Goal: Task Accomplishment & Management: Manage account settings

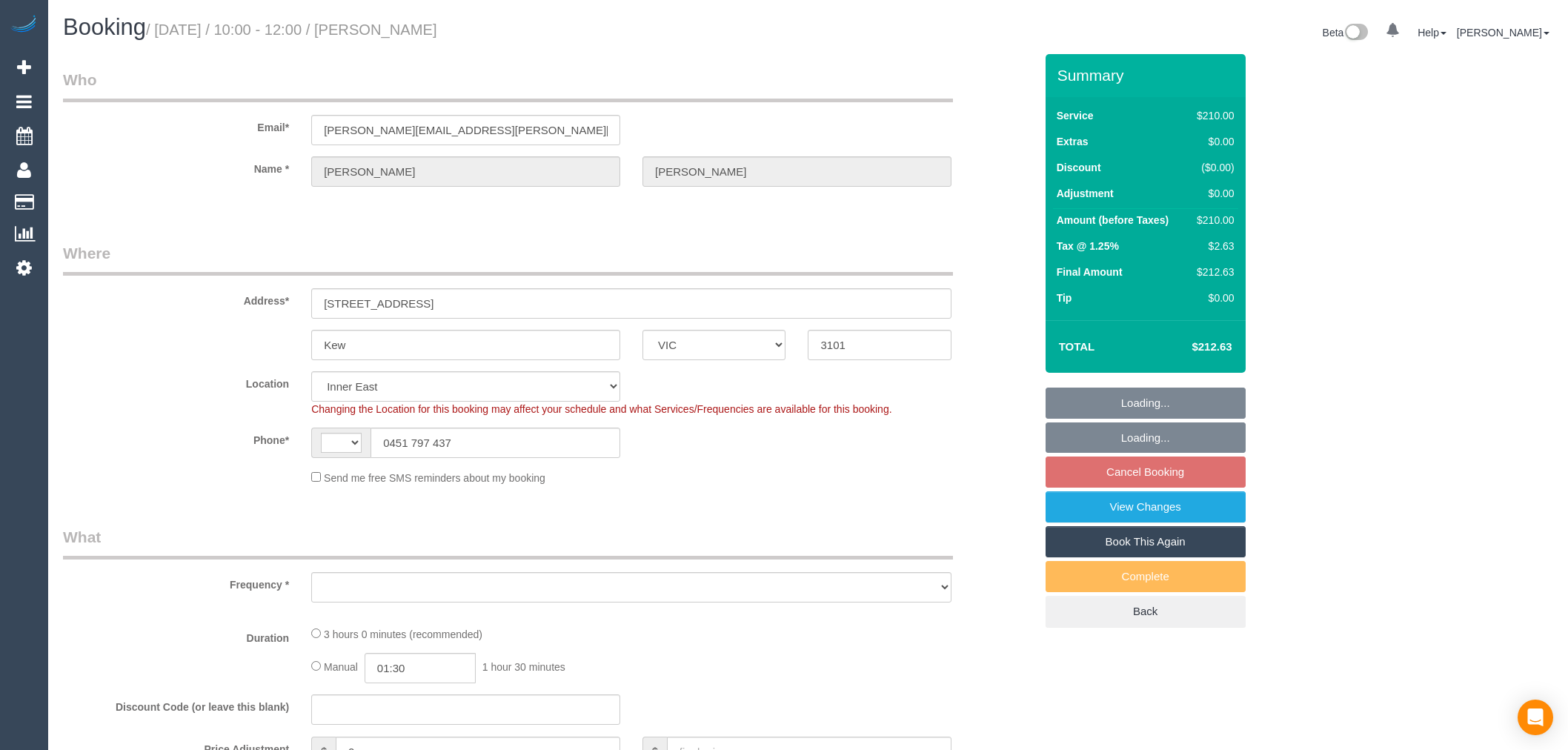
select select "VIC"
select select "string:AU"
select select "string:stripe-pm_1RtgNE2GScqysDRVUirl8EZJ"
select select "object:891"
select select "180"
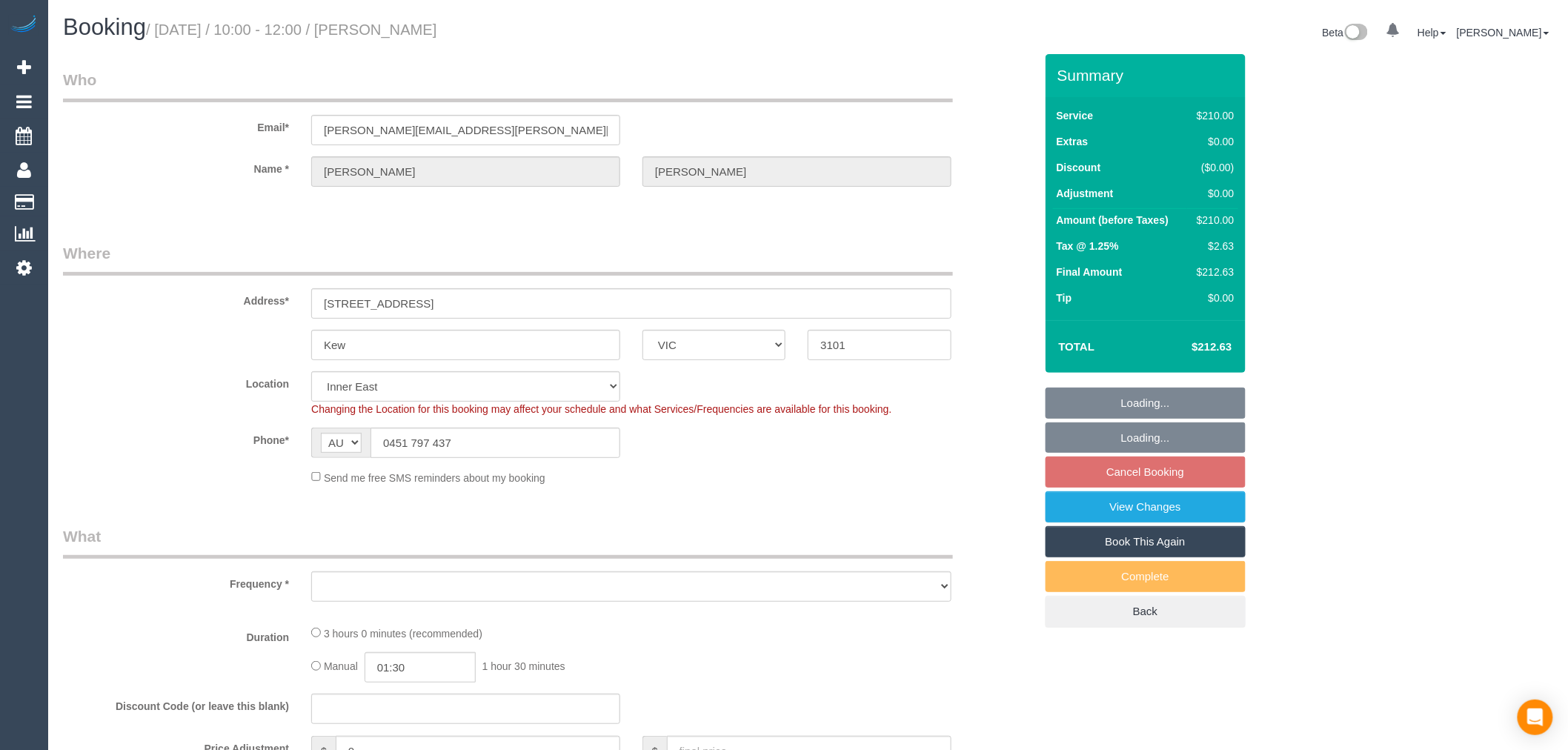
select select "number:30"
select select "number:14"
select select "number:19"
select select "number:25"
select select "number:35"
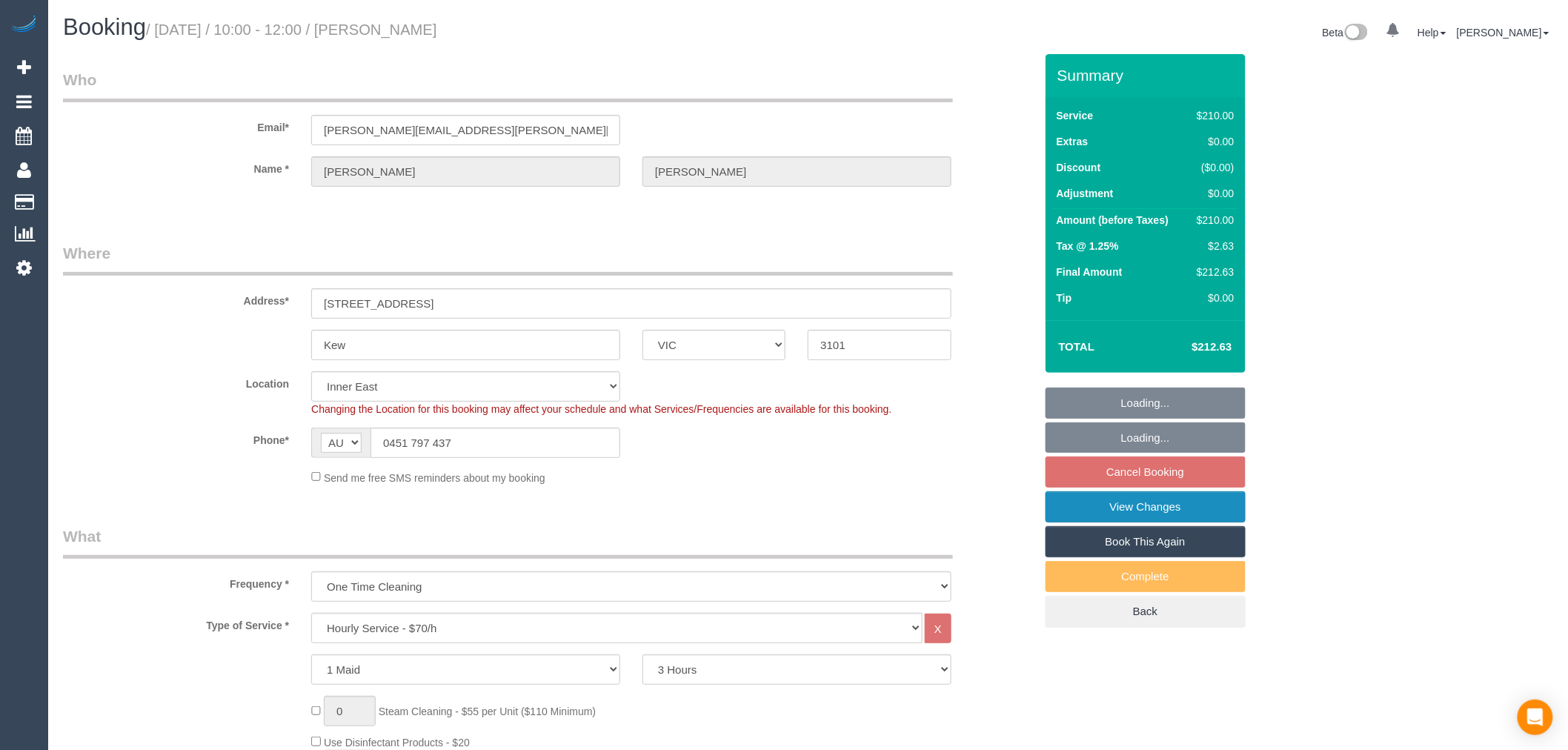
click at [1203, 514] on link "View Changes" at bounding box center [1145, 506] width 200 height 31
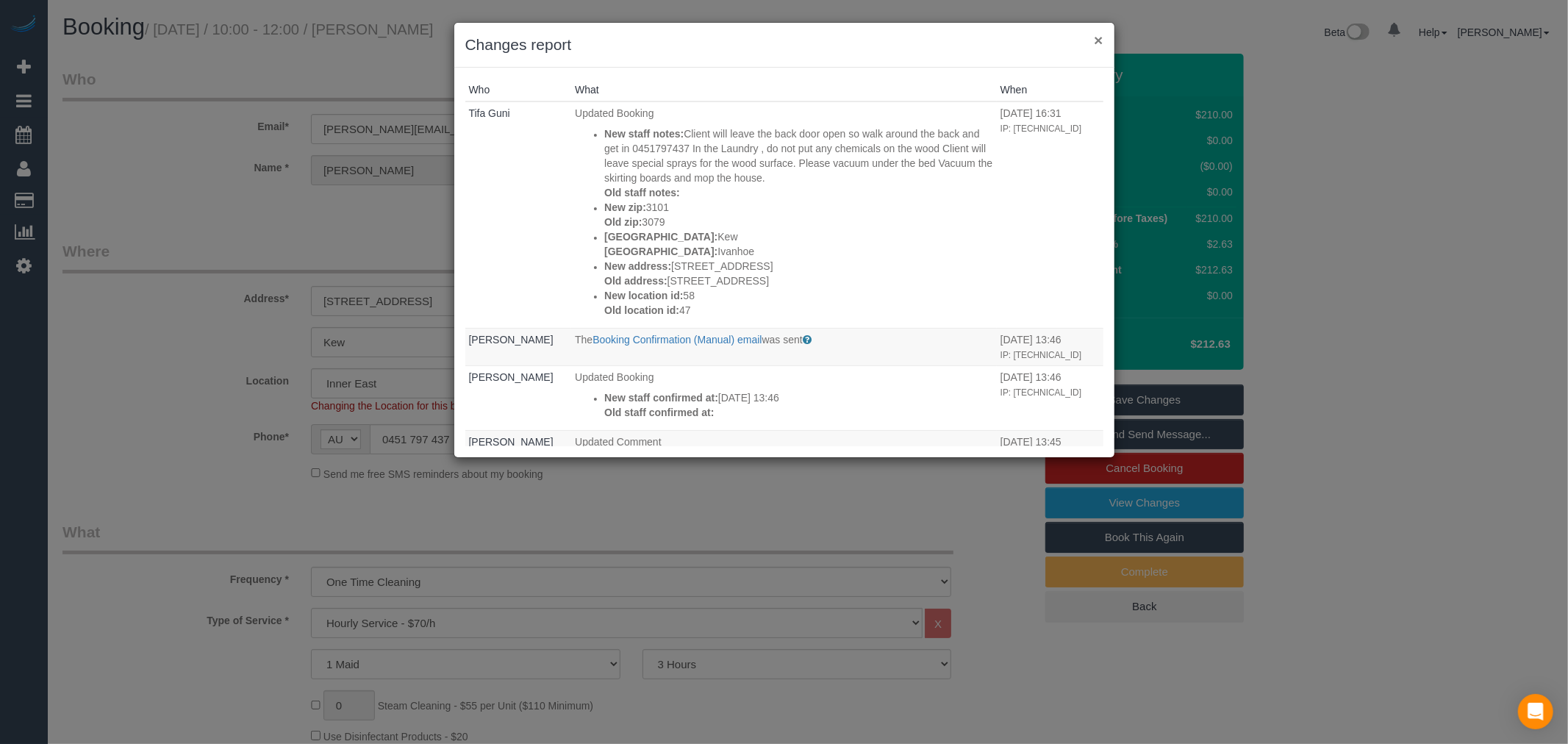
click at [1100, 42] on button "×" at bounding box center [1098, 40] width 9 height 16
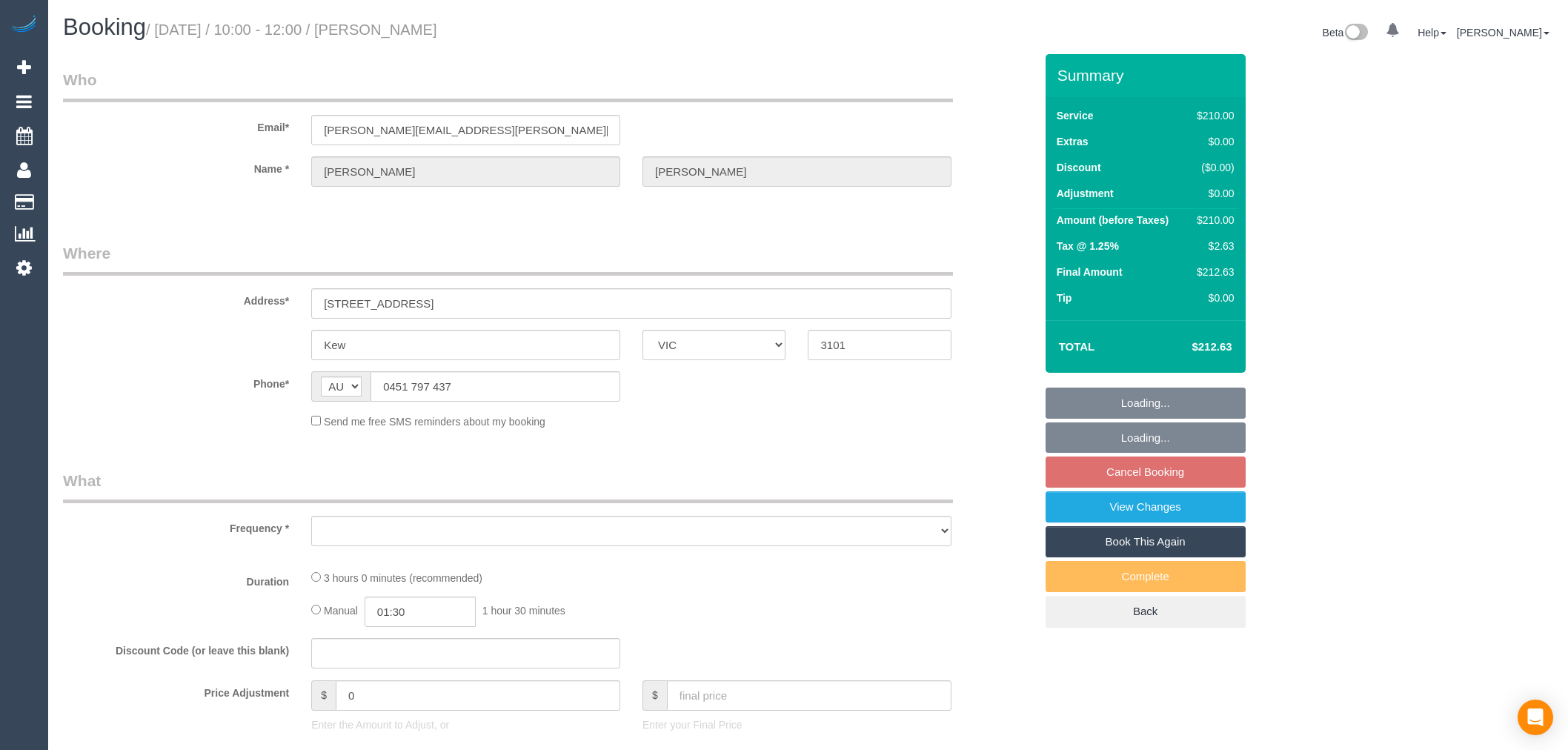
select select "VIC"
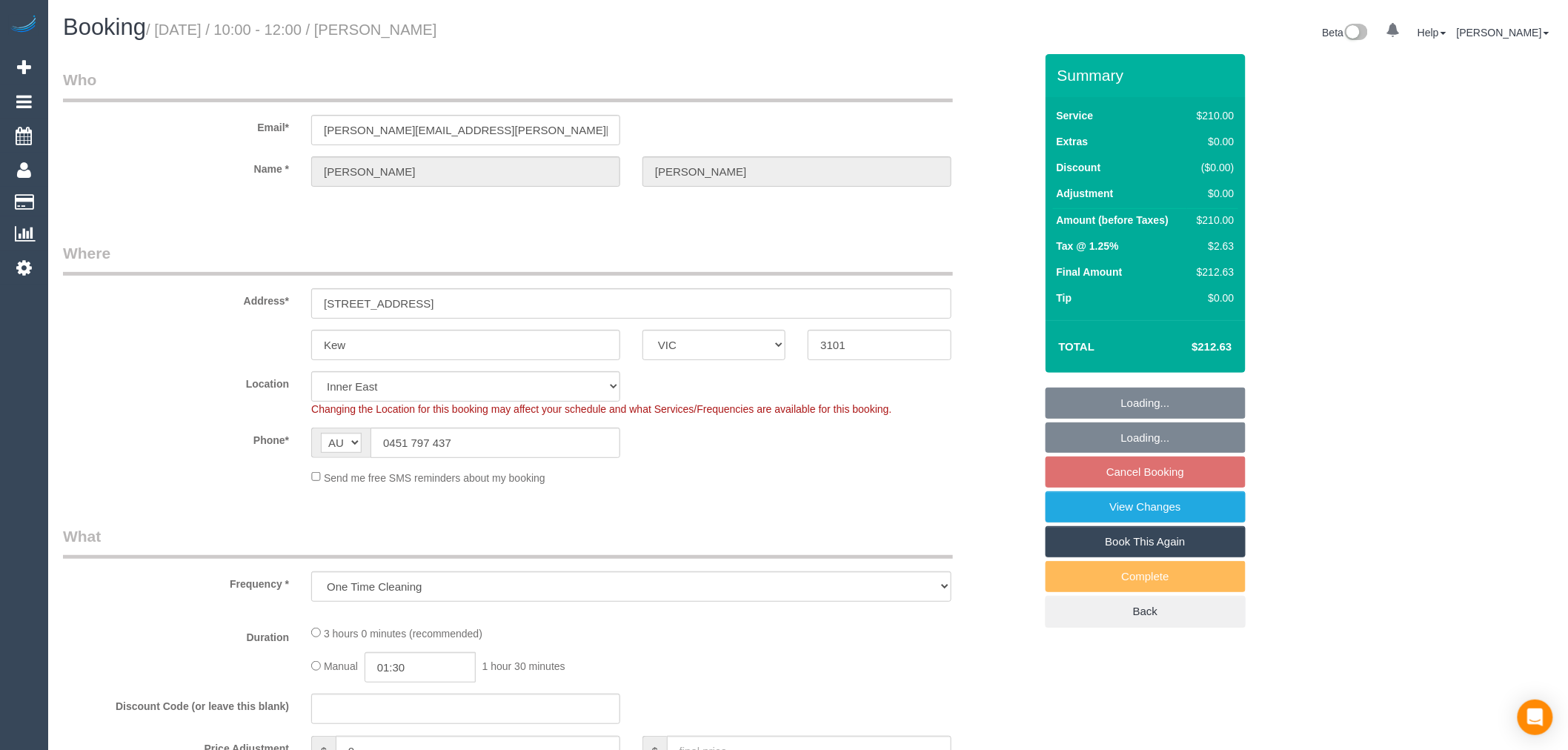
select select "object:891"
select select "string:stripe-pm_1RtgNE2GScqysDRVUirl8EZJ"
select select "180"
select select "number:30"
select select "number:14"
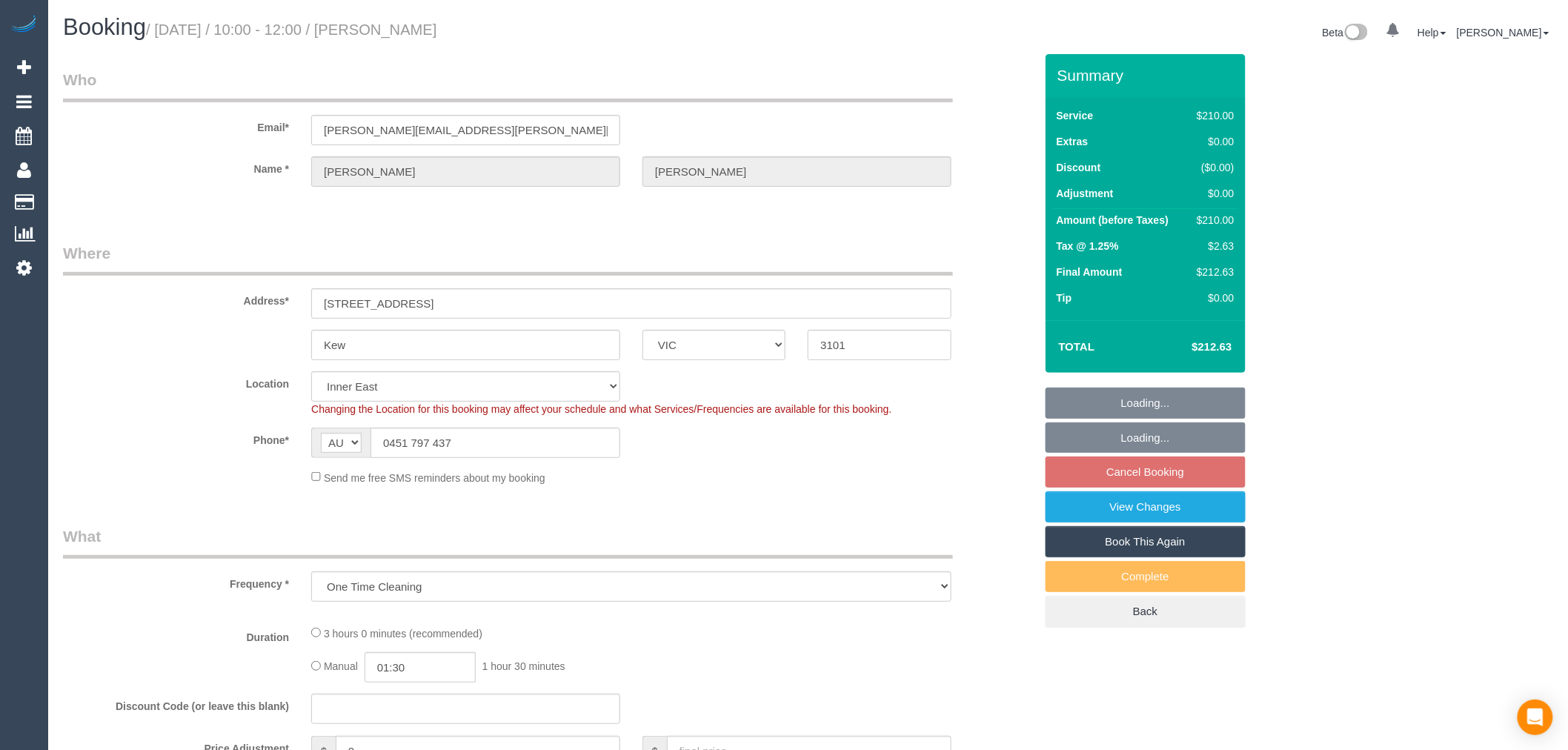
select select "number:19"
select select "number:25"
select select "number:35"
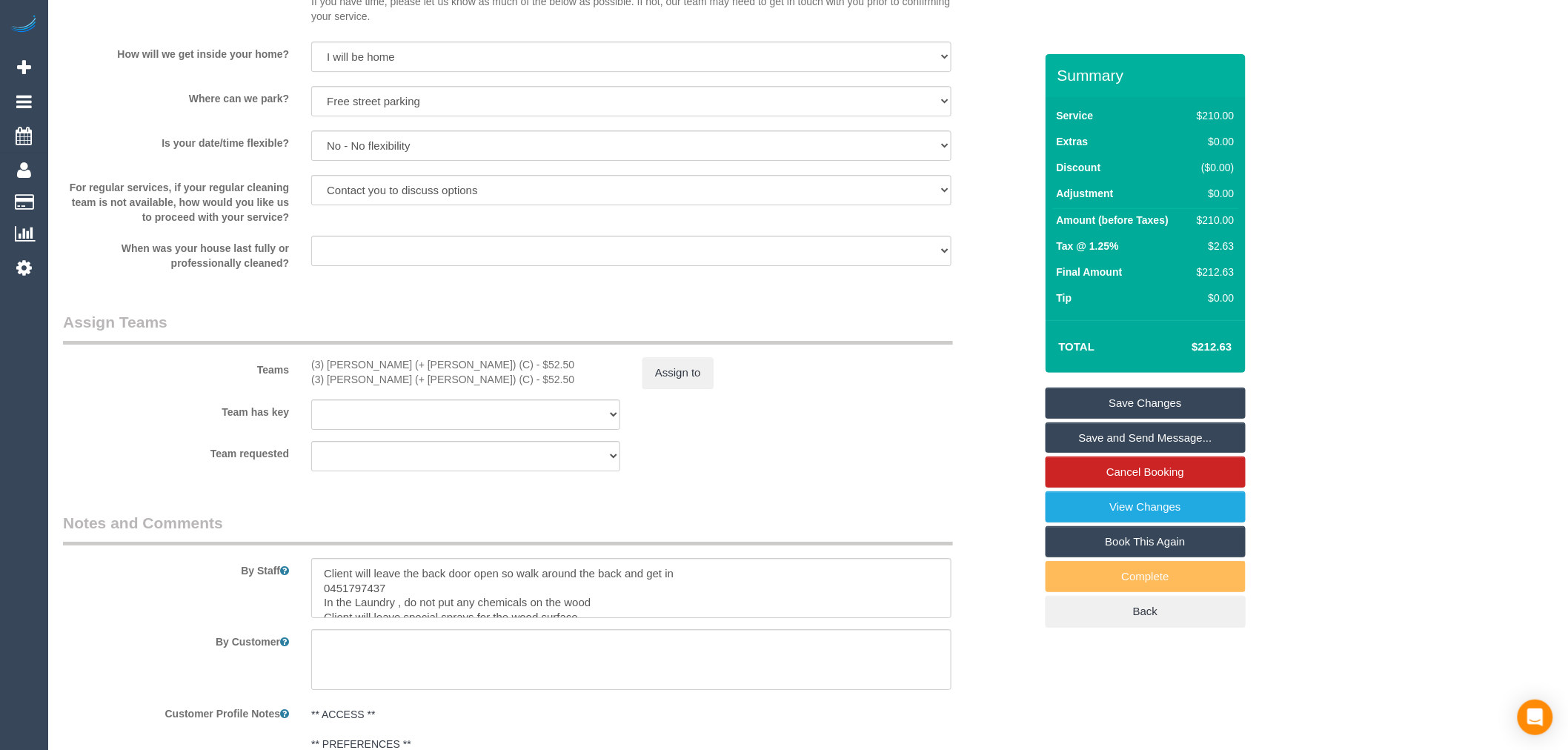
scroll to position [2552, 0]
